Goal: Check status

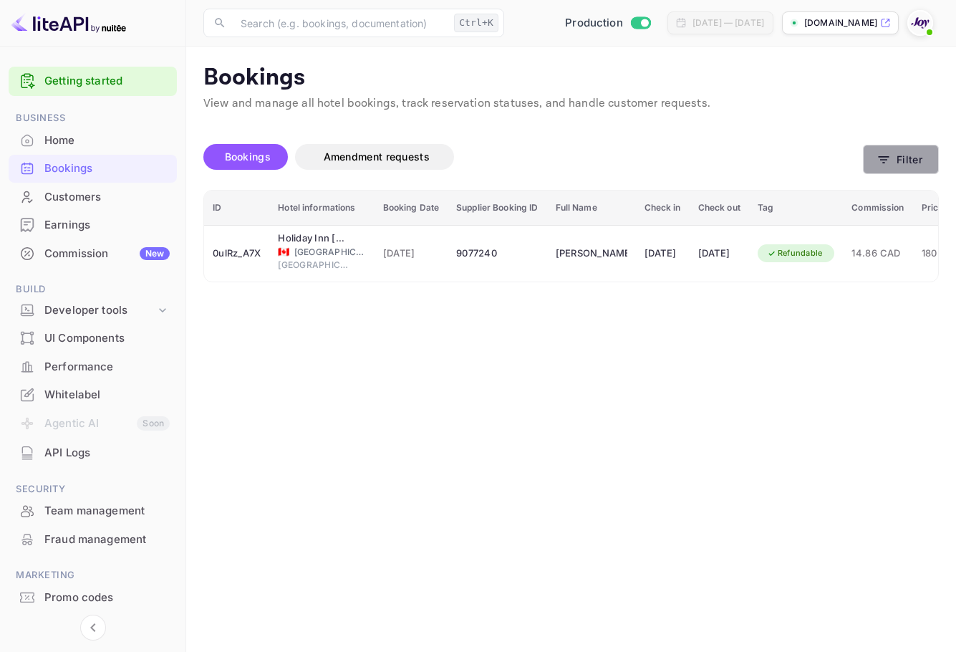
click at [929, 173] on button "Filter" at bounding box center [901, 159] width 76 height 29
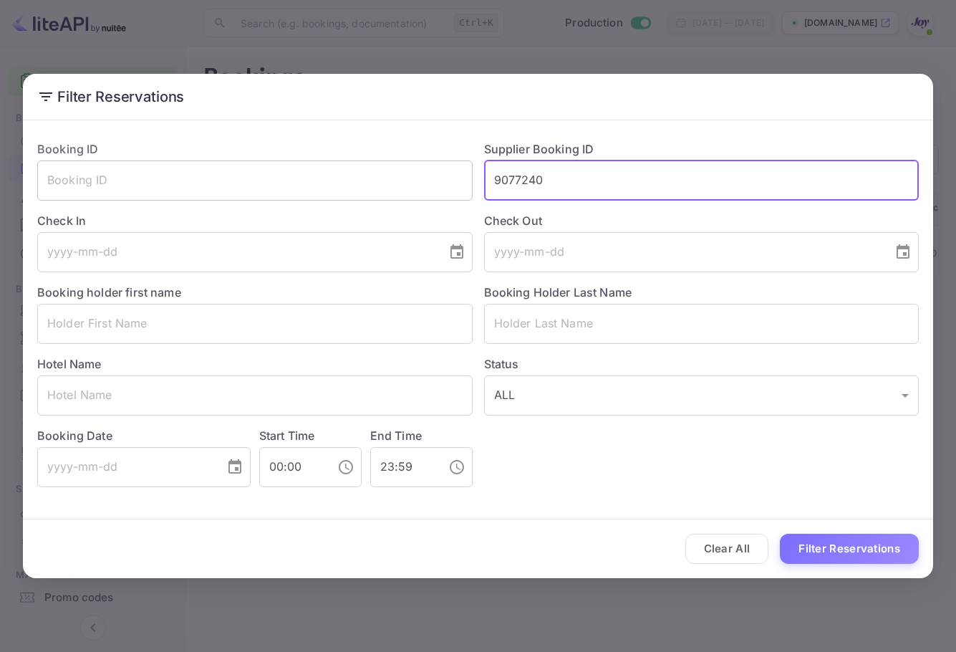
drag, startPoint x: 584, startPoint y: 178, endPoint x: 395, endPoint y: 177, distance: 188.3
click at [395, 177] on div "Booking ID ​ Supplier Booking ID 9077240 ​ Check In ​ Check Out ​ Booking holde…" at bounding box center [472, 308] width 893 height 358
paste input "[PERSON_NAME]"
type input "9077240"
click at [618, 322] on input "text" at bounding box center [701, 324] width 435 height 40
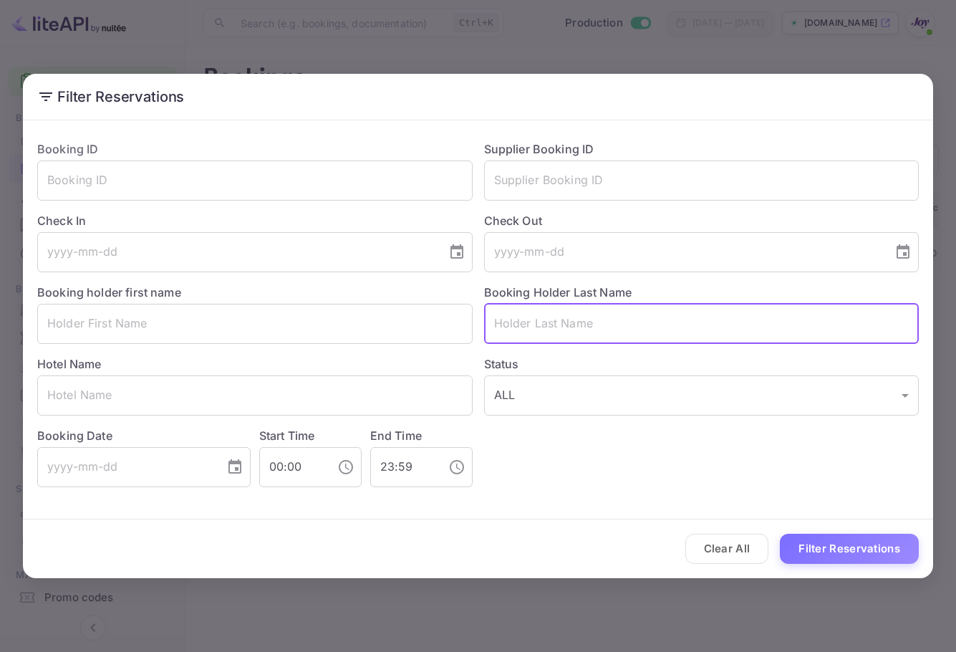
paste input "[PERSON_NAME]"
type input "[PERSON_NAME]"
click at [846, 563] on button "Filter Reservations" at bounding box center [849, 548] width 139 height 31
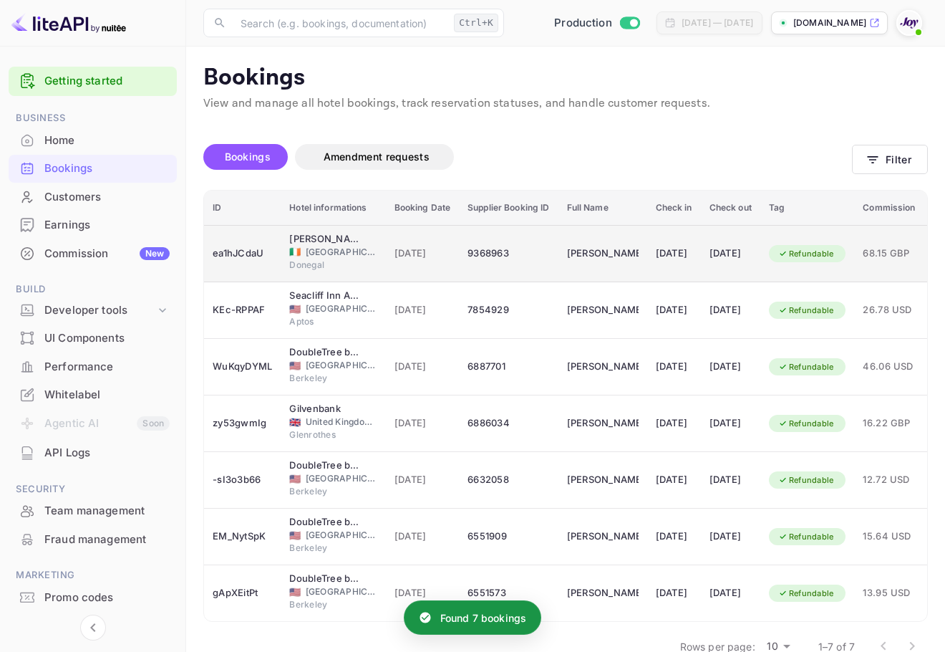
click at [748, 266] on td "[DATE]" at bounding box center [730, 253] width 59 height 57
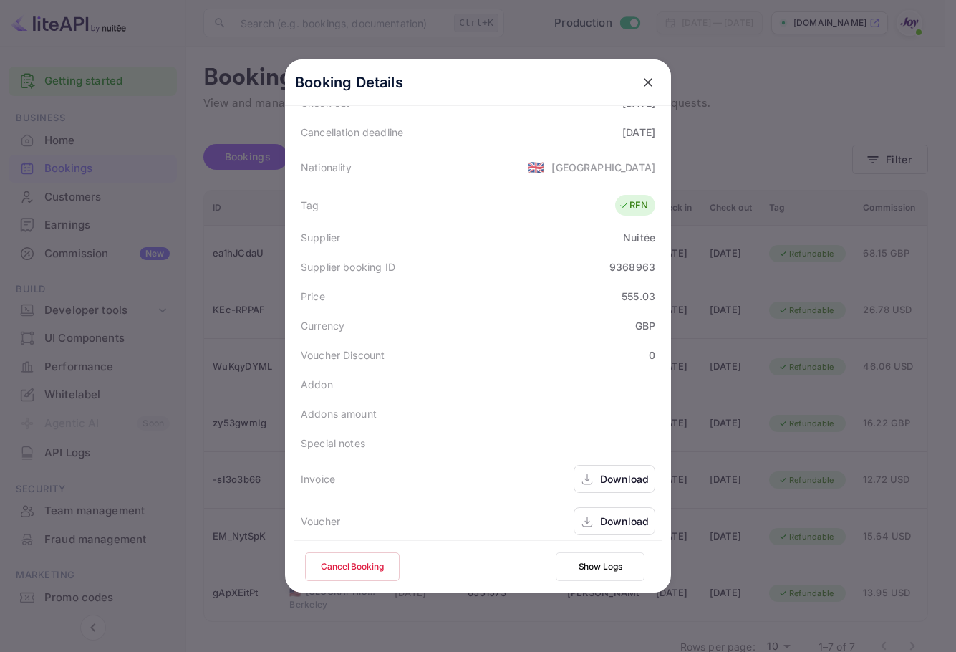
scroll to position [318, 0]
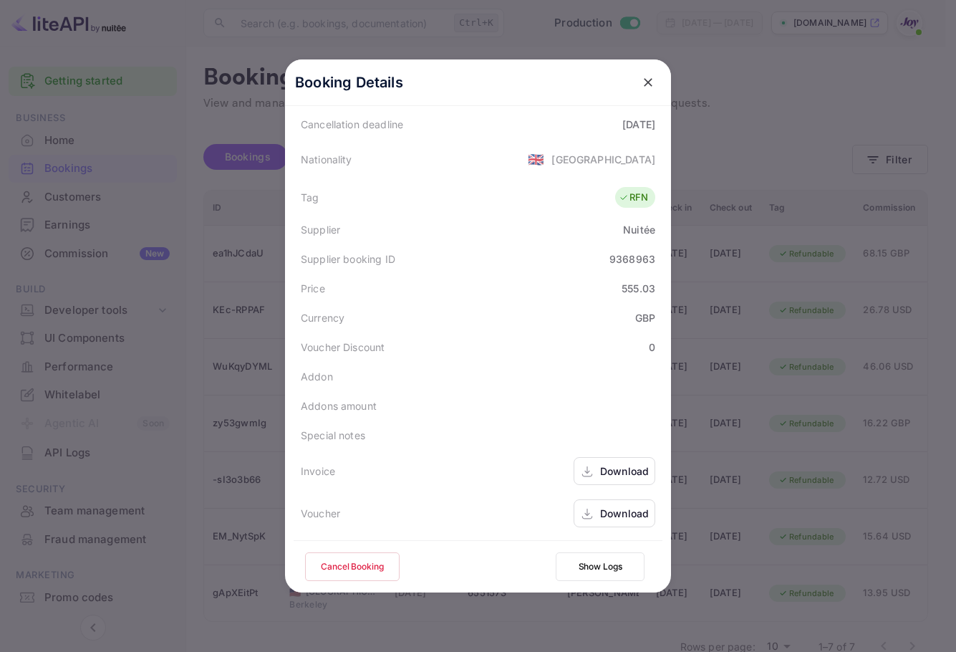
click at [621, 523] on div "Download" at bounding box center [614, 513] width 82 height 28
click at [603, 470] on div "Download" at bounding box center [624, 470] width 49 height 15
click at [644, 87] on icon "close" at bounding box center [648, 82] width 14 height 14
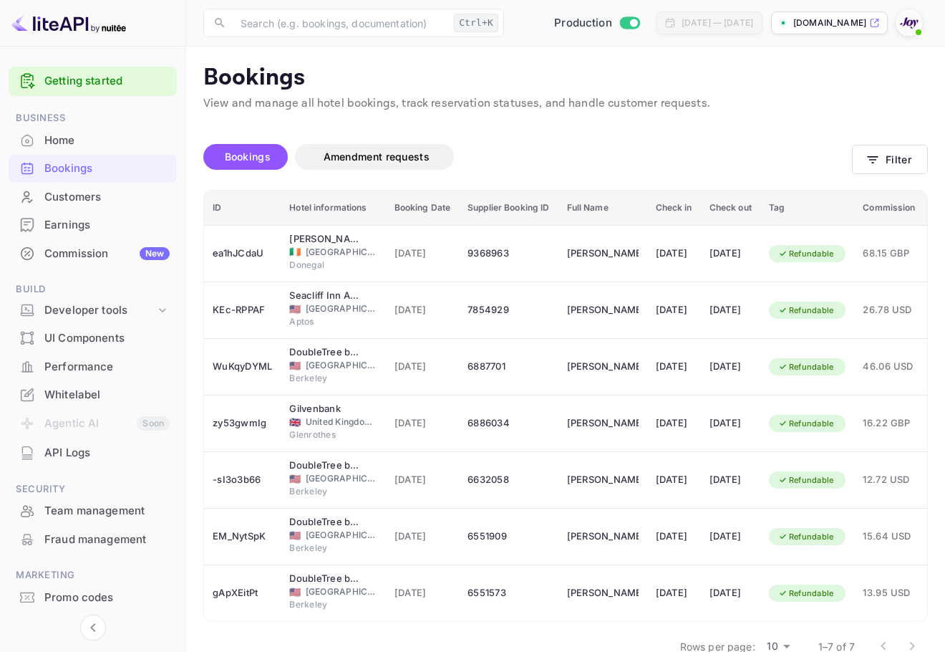
click at [846, 157] on div "Bookings Amendment requests" at bounding box center [527, 157] width 649 height 26
click at [857, 163] on button "Filter" at bounding box center [890, 159] width 76 height 29
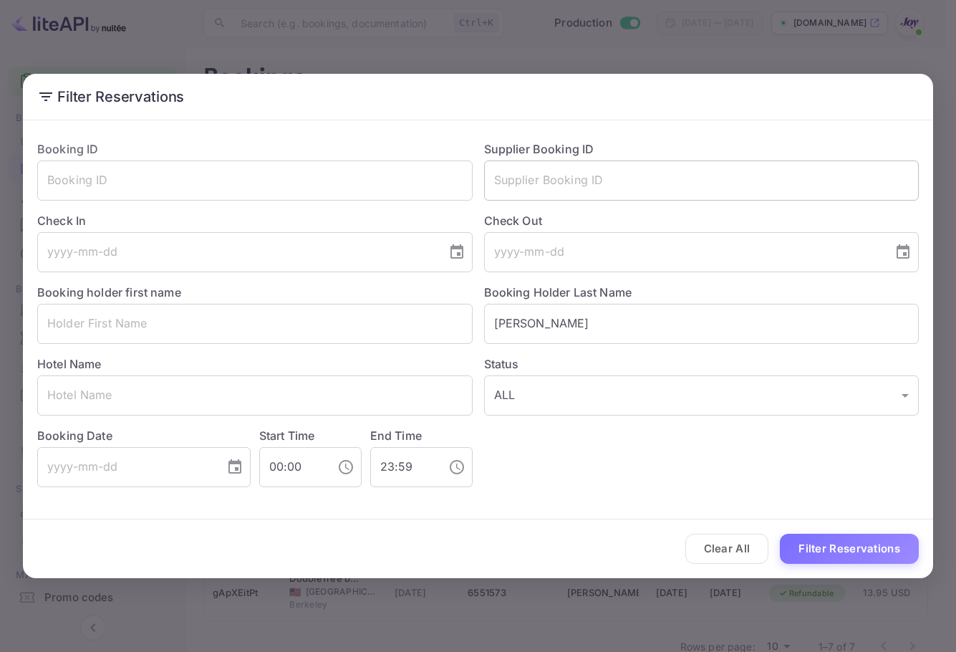
click at [611, 179] on input "text" at bounding box center [701, 180] width 435 height 40
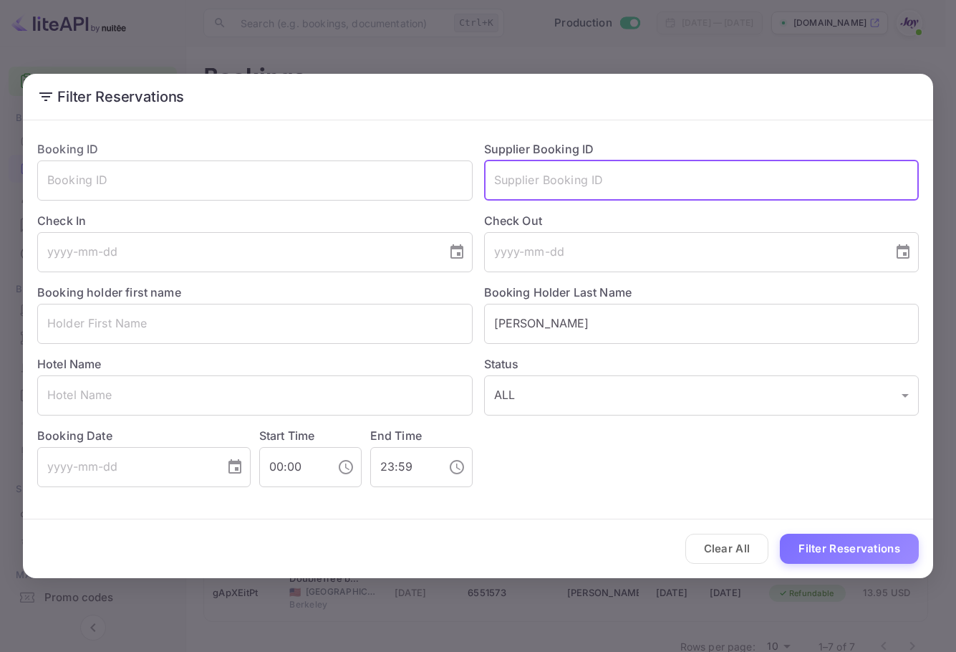
paste input "9182949"
type input "9182949"
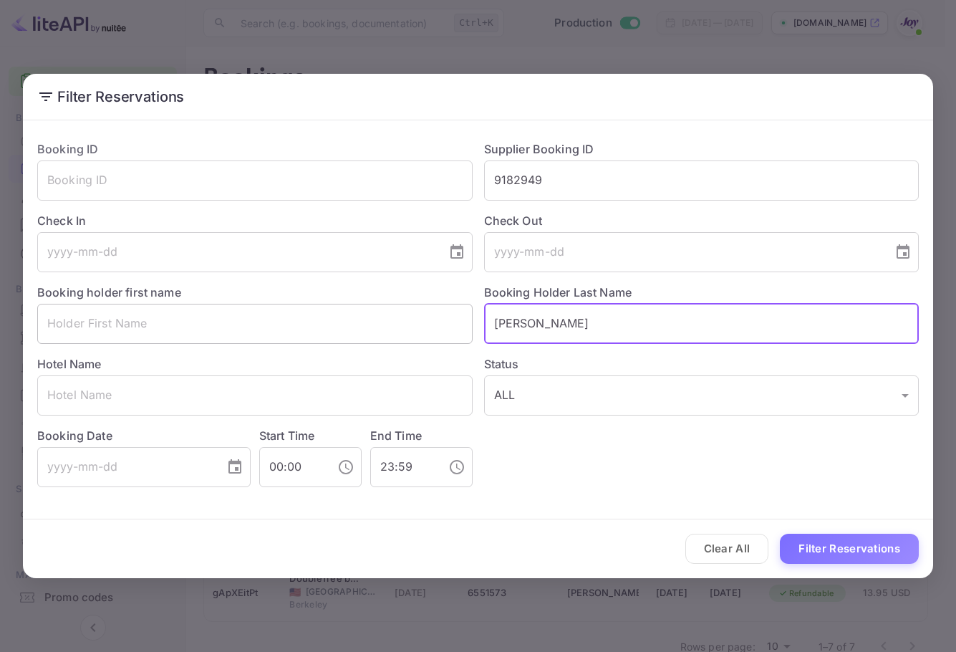
drag, startPoint x: 462, startPoint y: 323, endPoint x: 309, endPoint y: 304, distance: 154.4
click at [308, 304] on div "Booking ID ​ Supplier Booking ID 9182949 ​ Check In ​ Check Out ​ Booking holde…" at bounding box center [472, 308] width 893 height 358
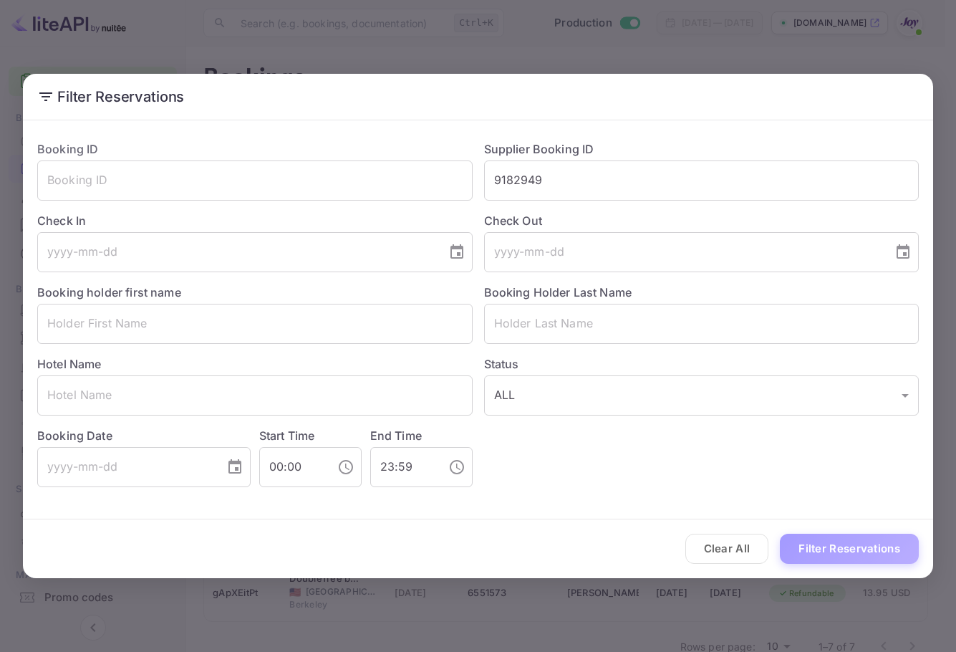
click at [887, 547] on button "Filter Reservations" at bounding box center [849, 548] width 139 height 31
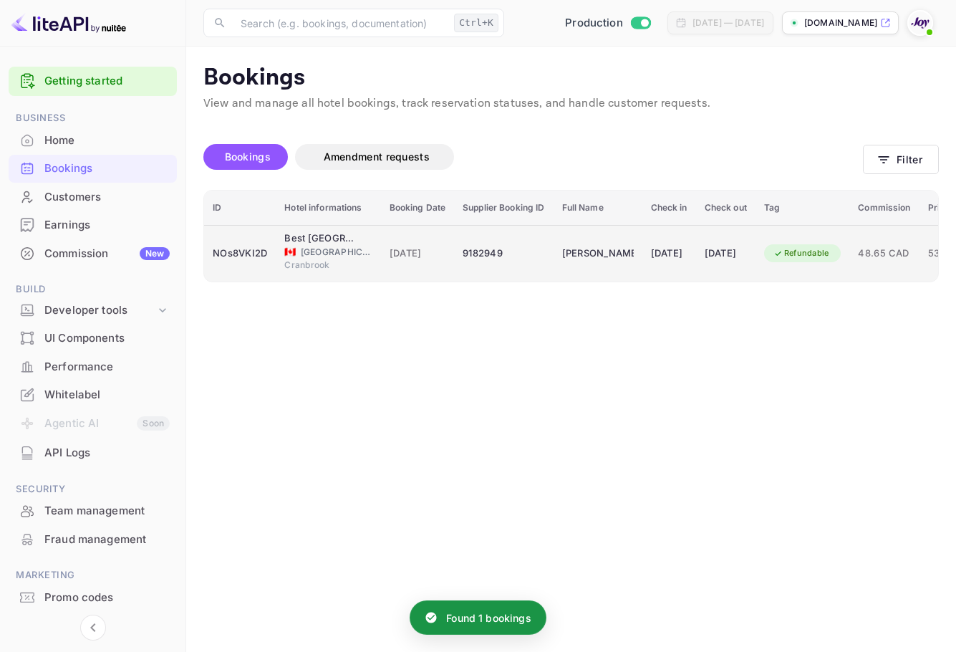
click at [462, 279] on td "9182949" at bounding box center [503, 253] width 99 height 57
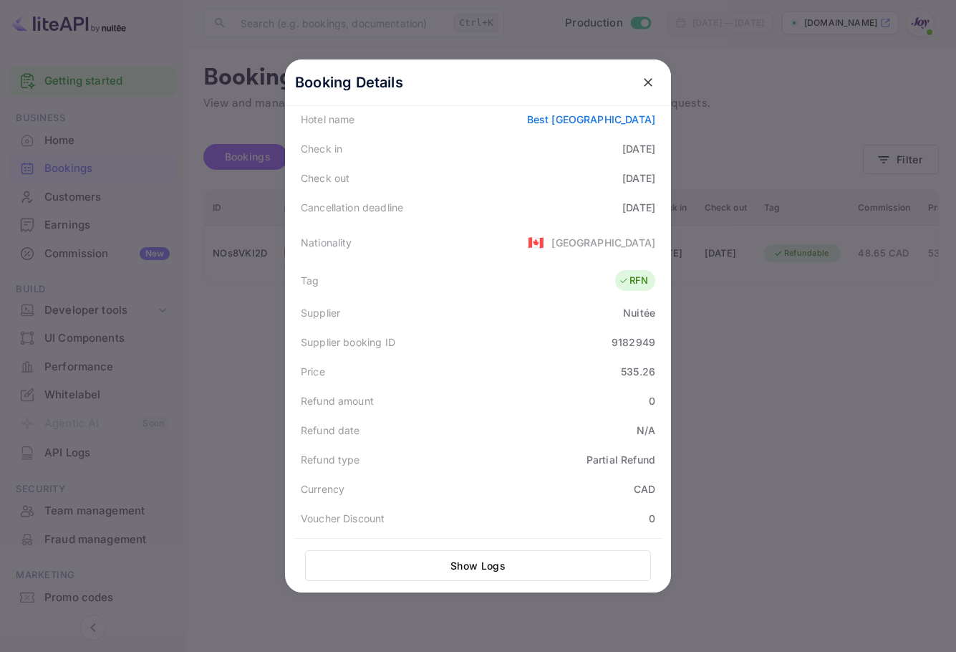
scroll to position [0, 0]
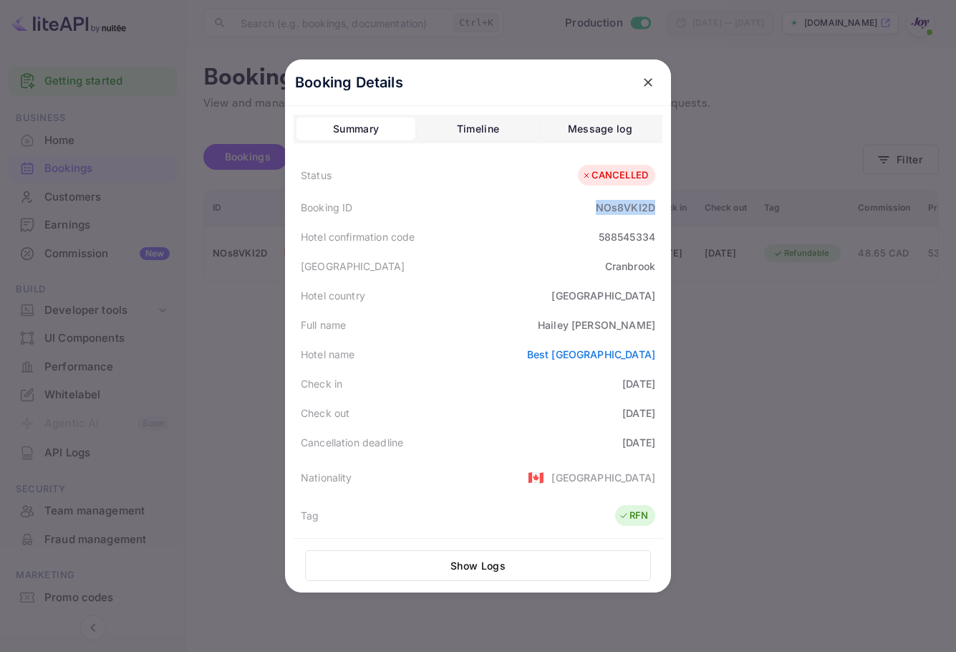
drag, startPoint x: 591, startPoint y: 205, endPoint x: 648, endPoint y: 151, distance: 79.0
click at [659, 218] on div "Booking Details Summary Timeline Message log Status CANCELLED Booking ID NOs8VK…" at bounding box center [478, 325] width 386 height 533
copy div "NOs8VKI2D"
click at [652, 72] on div at bounding box center [648, 82] width 26 height 26
click at [649, 79] on icon "close" at bounding box center [648, 82] width 14 height 14
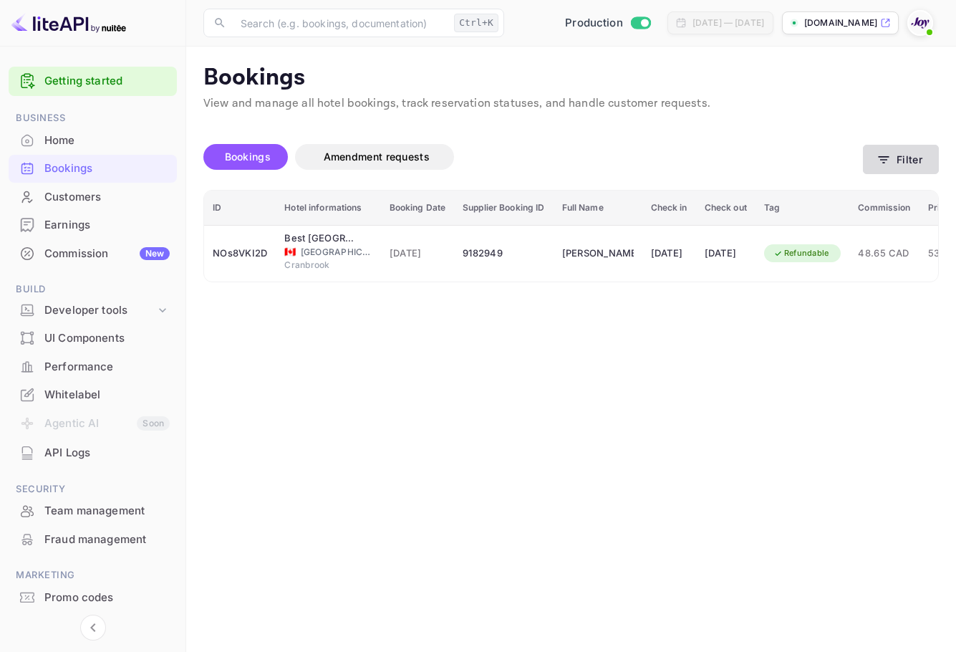
click at [911, 159] on button "Filter" at bounding box center [901, 159] width 76 height 29
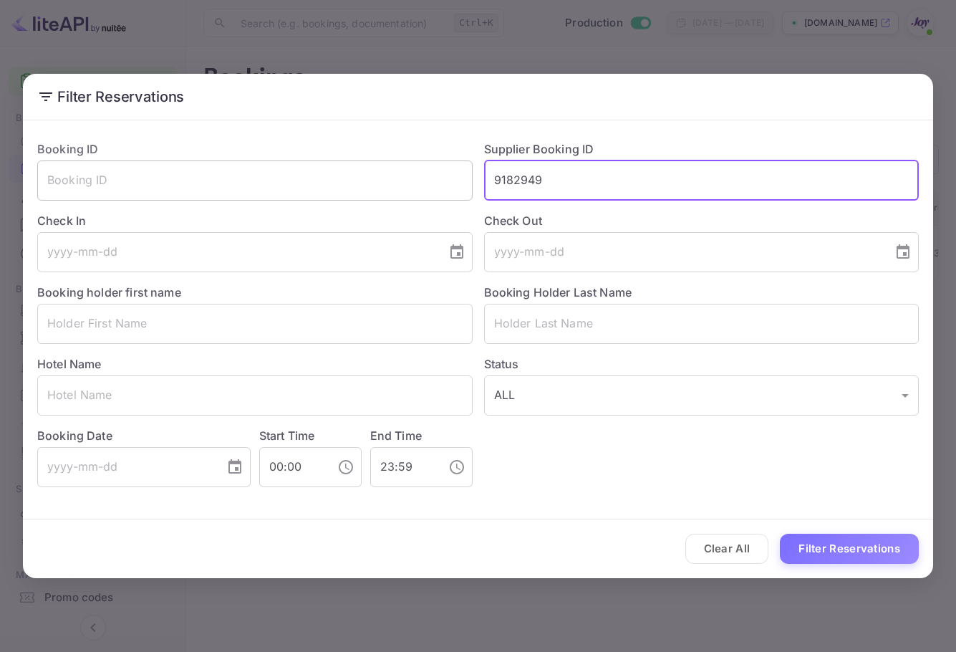
drag, startPoint x: 592, startPoint y: 167, endPoint x: 274, endPoint y: 168, distance: 318.6
click at [274, 169] on div "Booking ID ​ Supplier Booking ID 9182949 ​ Check In ​ Check Out ​ Booking holde…" at bounding box center [472, 308] width 893 height 358
paste input "8973209."
type input "8973209"
drag, startPoint x: 900, startPoint y: 541, endPoint x: 893, endPoint y: 535, distance: 9.6
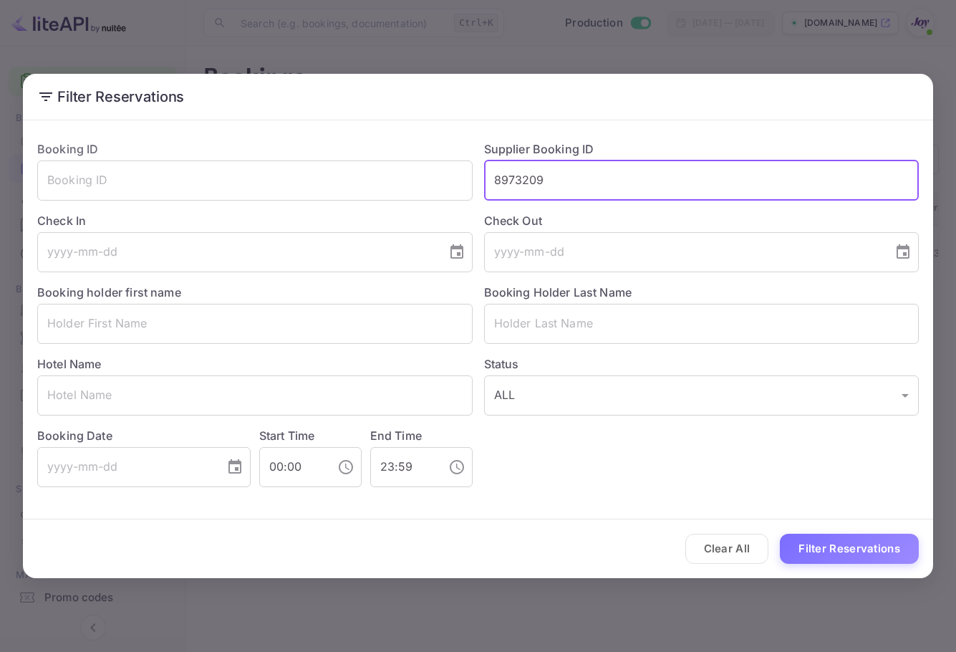
click at [899, 541] on button "Filter Reservations" at bounding box center [849, 548] width 139 height 31
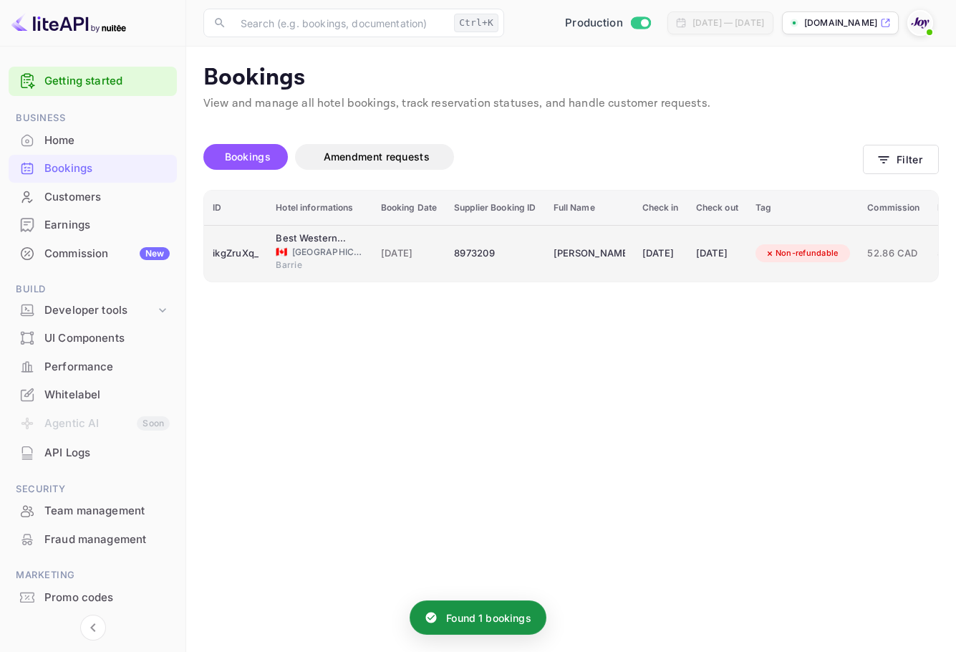
click at [664, 245] on div "[DATE]" at bounding box center [660, 253] width 37 height 23
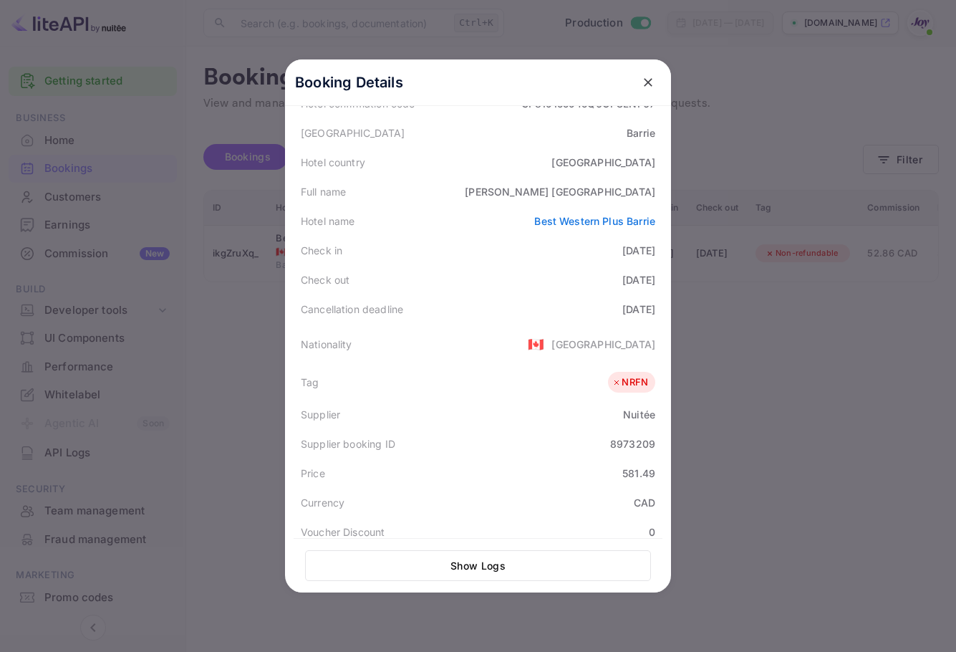
scroll to position [143, 0]
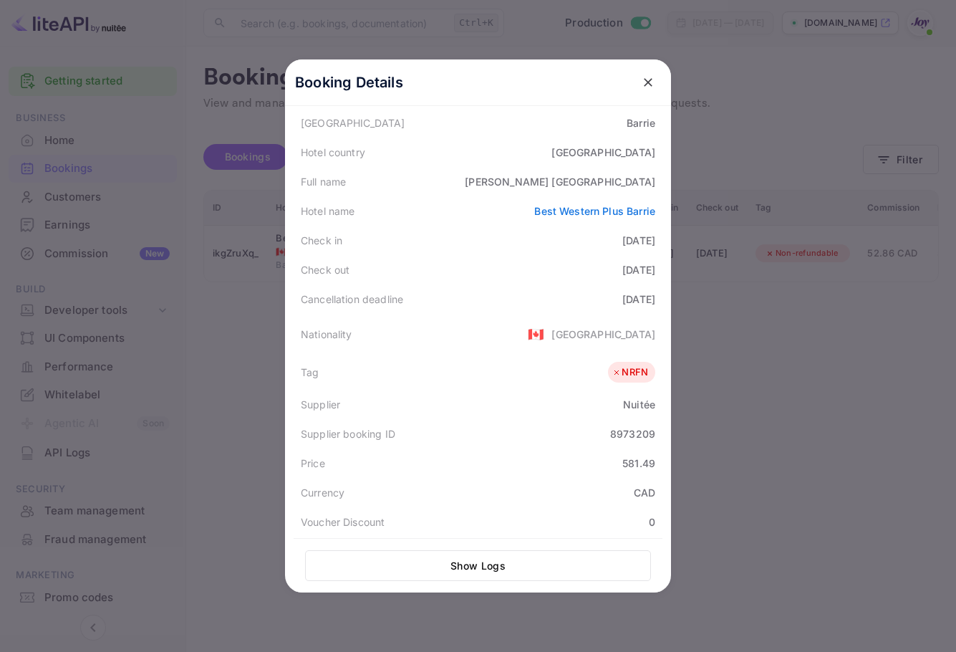
click at [642, 82] on icon "close" at bounding box center [648, 82] width 14 height 14
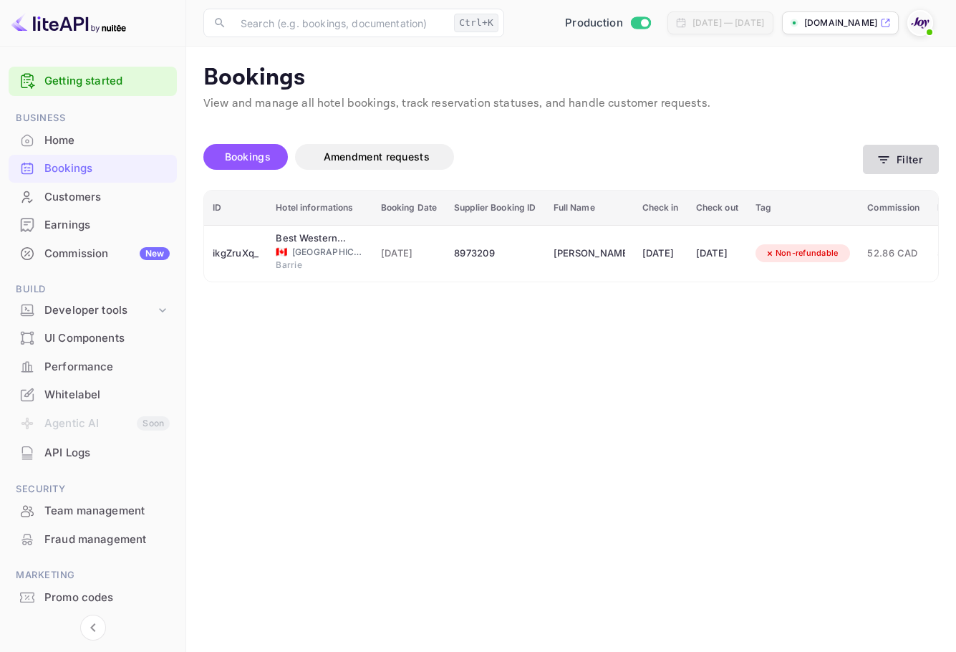
click at [885, 155] on button "Filter" at bounding box center [901, 159] width 76 height 29
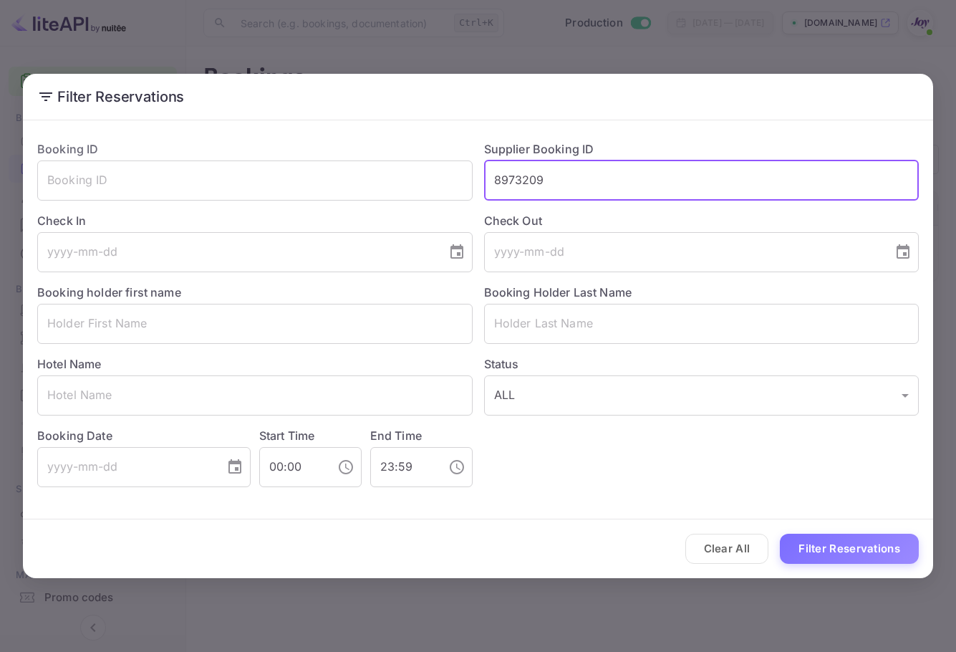
drag, startPoint x: 513, startPoint y: 185, endPoint x: 497, endPoint y: 185, distance: 16.5
click at [473, 183] on div "Supplier Booking ID 8973209 ​" at bounding box center [696, 165] width 447 height 72
paste input "9194626"
type input "9194626"
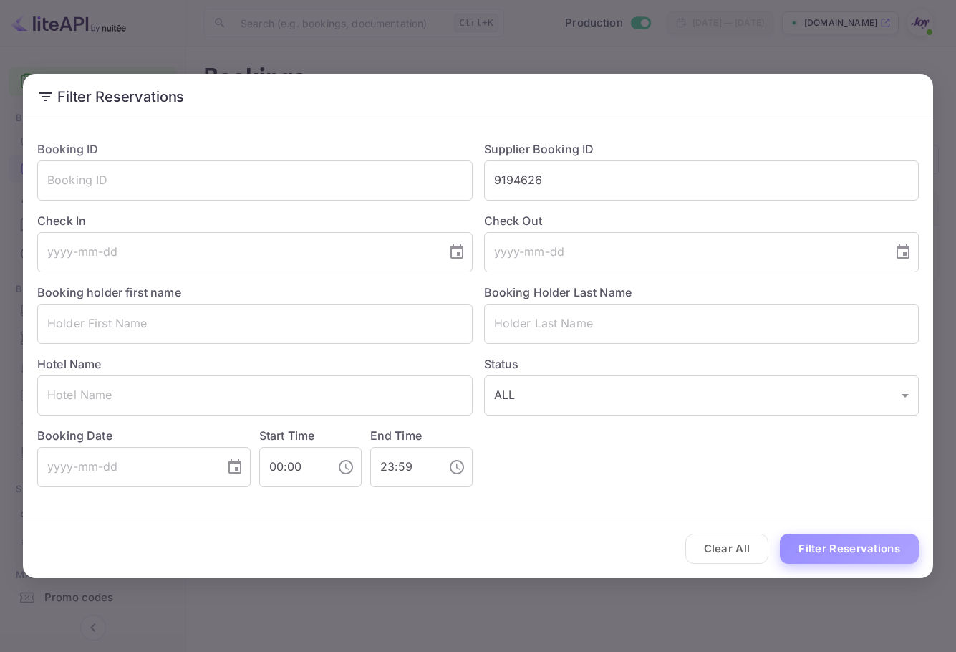
drag, startPoint x: 890, startPoint y: 549, endPoint x: 929, endPoint y: 517, distance: 50.3
click at [889, 547] on button "Filter Reservations" at bounding box center [849, 548] width 139 height 31
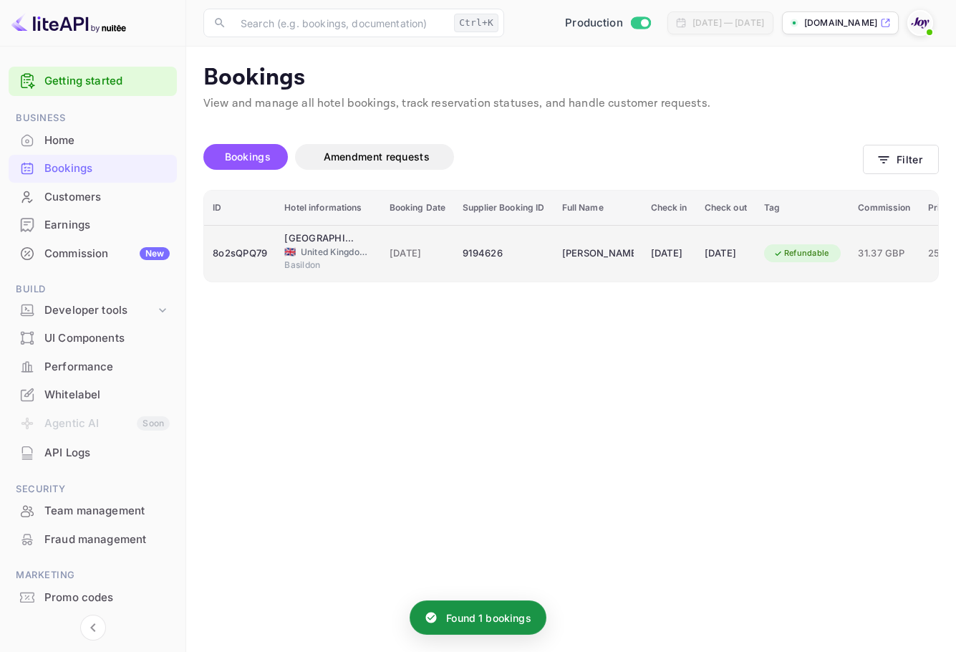
click at [747, 251] on div "[DATE]" at bounding box center [726, 253] width 42 height 23
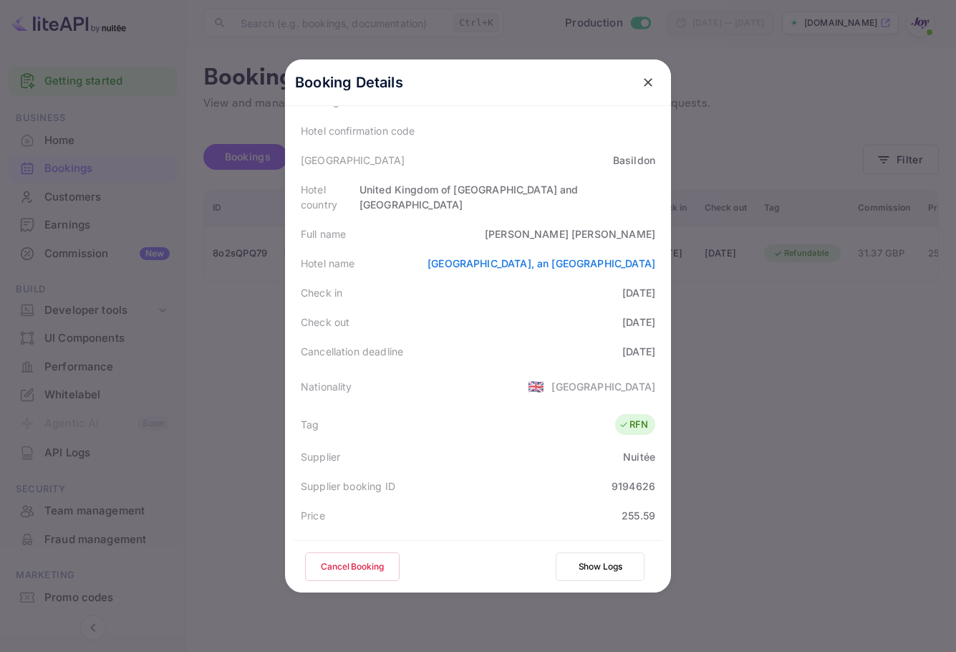
scroll to position [103, 0]
click at [648, 76] on icon "close" at bounding box center [648, 82] width 14 height 14
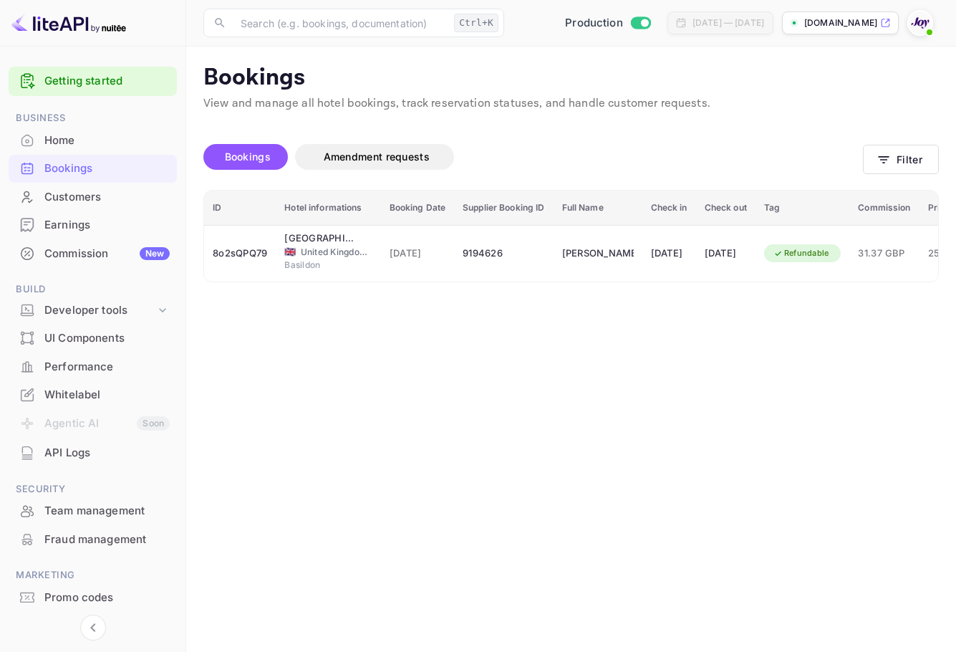
drag, startPoint x: 462, startPoint y: 9, endPoint x: 8, endPoint y: 34, distance: 454.7
click at [417, 427] on main "Bookings View and manage all hotel bookings, track reservation statuses, and ha…" at bounding box center [571, 349] width 770 height 605
